Goal: Check status: Check status

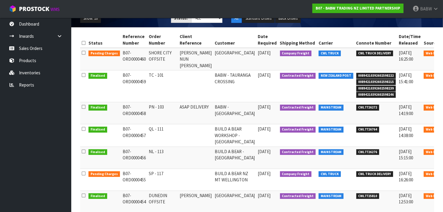
scroll to position [74, 0]
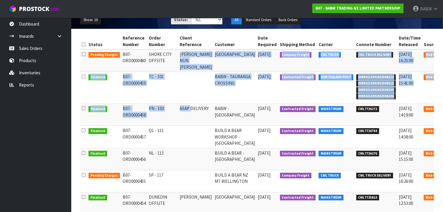
drag, startPoint x: 179, startPoint y: 54, endPoint x: 177, endPoint y: 115, distance: 60.8
click at [177, 115] on tbody "Pending Charges B07-ORD0000460 SHORE CITY OFFSITE [PERSON_NAME] NUN TOON-[PERSO…" at bounding box center [271, 164] width 383 height 231
click at [178, 115] on td "ASAP DELIVERY" at bounding box center [195, 115] width 35 height 22
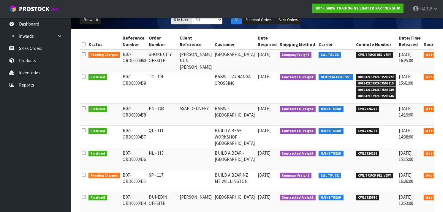
drag, startPoint x: 177, startPoint y: 115, endPoint x: 172, endPoint y: 58, distance: 57.8
click at [172, 58] on tbody "Pending Charges B07-ORD0000460 SHORE CITY OFFSITE [PERSON_NAME] NUN TOON-[PERSO…" at bounding box center [271, 164] width 383 height 231
click at [172, 58] on td "SHORE CITY OFFSITE" at bounding box center [162, 60] width 31 height 23
drag, startPoint x: 172, startPoint y: 58, endPoint x: 165, endPoint y: 157, distance: 99.3
click at [165, 157] on tbody "Pending Charges B07-ORD0000460 SHORE CITY OFFSITE [PERSON_NAME] NUN TOON-[PERSO…" at bounding box center [271, 164] width 383 height 231
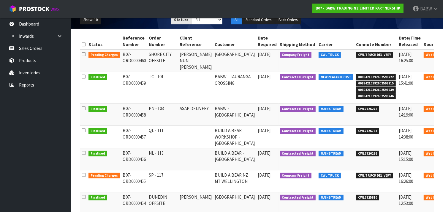
click at [165, 157] on td "NL - 113" at bounding box center [162, 159] width 31 height 22
drag, startPoint x: 165, startPoint y: 157, endPoint x: 177, endPoint y: 59, distance: 98.7
click at [177, 59] on tbody "Pending Charges B07-ORD0000460 SHORE CITY OFFSITE [PERSON_NAME] NUN TOON-[PERSO…" at bounding box center [271, 164] width 383 height 231
click at [178, 59] on td "[PERSON_NAME] NUN [PERSON_NAME]" at bounding box center [195, 60] width 35 height 23
drag, startPoint x: 169, startPoint y: 173, endPoint x: 170, endPoint y: 57, distance: 116.0
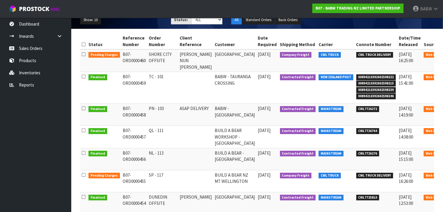
click at [170, 57] on tbody "Pending Charges B07-ORD0000460 SHORE CITY OFFSITE [PERSON_NAME] NUN TOON-[PERSO…" at bounding box center [271, 164] width 383 height 231
click at [170, 57] on td "SHORE CITY OFFSITE" at bounding box center [162, 60] width 31 height 23
drag, startPoint x: 170, startPoint y: 57, endPoint x: 170, endPoint y: 201, distance: 143.6
click at [170, 201] on tbody "Pending Charges B07-ORD0000460 SHORE CITY OFFSITE [PERSON_NAME] NUN TOON-[PERSO…" at bounding box center [271, 164] width 383 height 231
click at [170, 201] on td "DUNEDIN OFFSITE" at bounding box center [162, 203] width 31 height 22
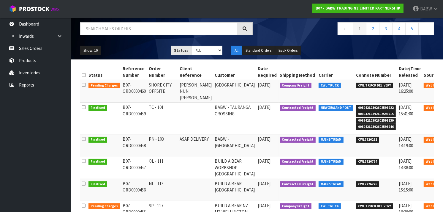
scroll to position [42, 0]
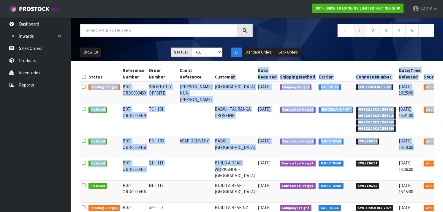
drag, startPoint x: 220, startPoint y: 79, endPoint x: 212, endPoint y: 170, distance: 91.5
click at [212, 170] on table "Status Reference Number Order Number Client Reference Customer Date Required Sh…" at bounding box center [271, 197] width 383 height 263
click at [213, 170] on td "BUILD A BEAR WORKSHOP - [GEOGRAPHIC_DATA]" at bounding box center [234, 169] width 43 height 22
drag, startPoint x: 212, startPoint y: 170, endPoint x: 213, endPoint y: 77, distance: 92.9
click at [213, 77] on table "Status Reference Number Order Number Client Reference Customer Date Required Sh…" at bounding box center [271, 197] width 383 height 263
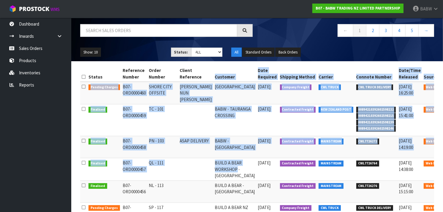
click at [213, 77] on th "Customer" at bounding box center [234, 74] width 43 height 16
